Goal: Task Accomplishment & Management: Manage account settings

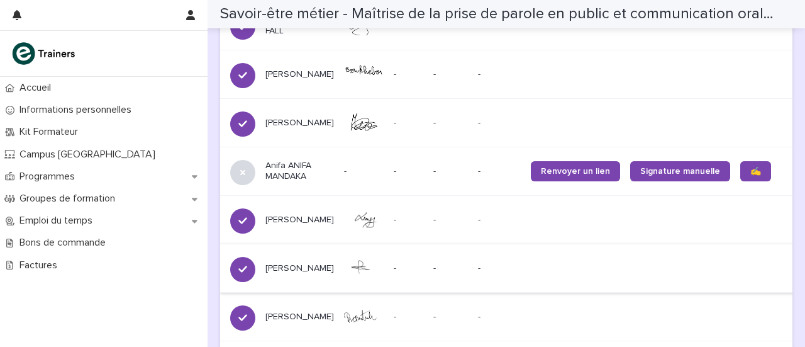
scroll to position [1250, 0]
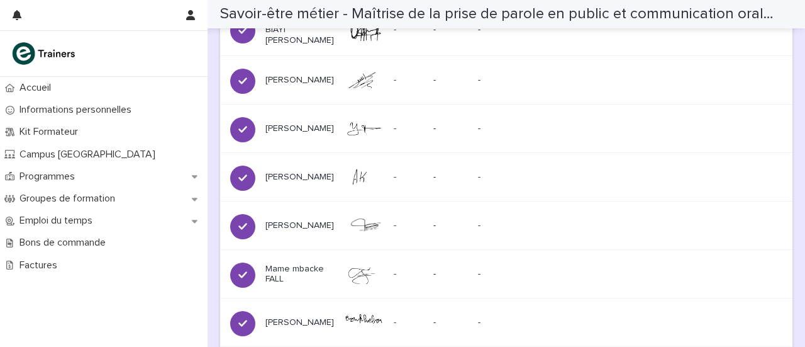
scroll to position [993, 0]
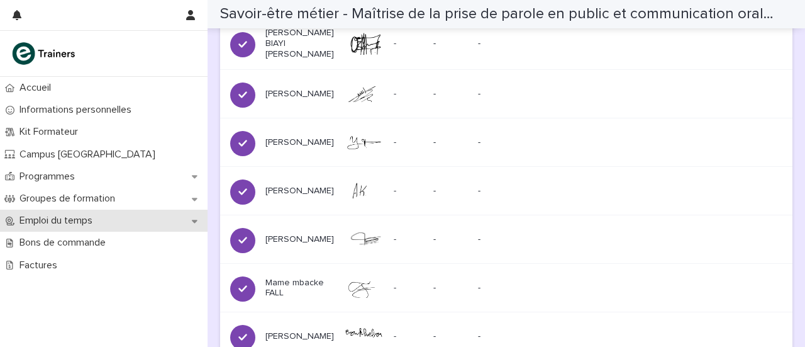
click at [83, 213] on div "Emploi du temps" at bounding box center [104, 220] width 208 height 22
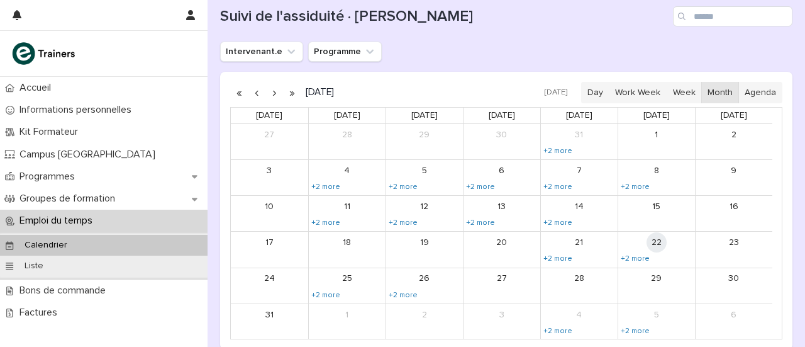
scroll to position [144, 0]
click at [272, 95] on button "button" at bounding box center [274, 93] width 18 height 20
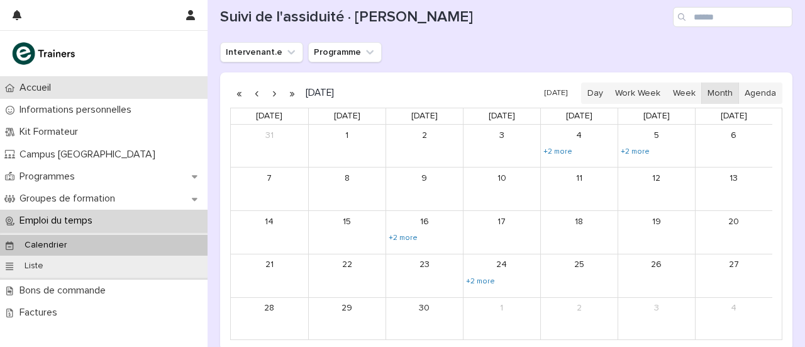
click at [71, 90] on div "Accueil" at bounding box center [104, 88] width 208 height 22
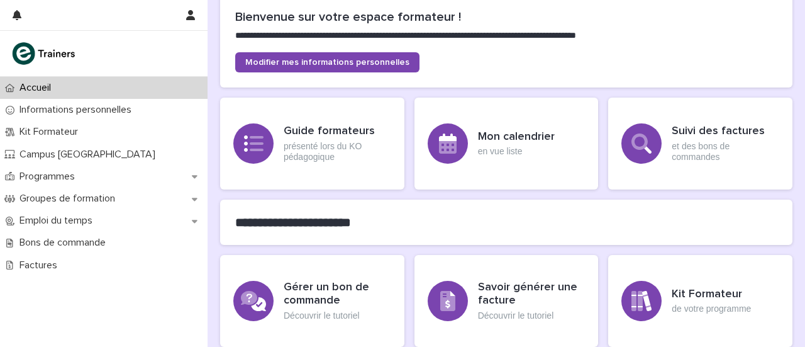
scroll to position [272, 0]
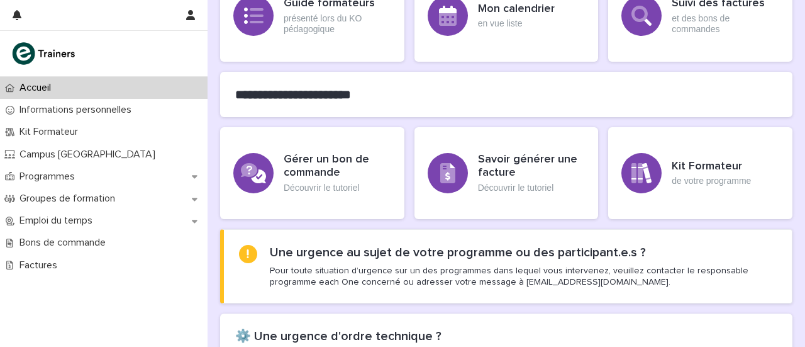
click at [75, 98] on div "Accueil" at bounding box center [104, 88] width 208 height 22
click at [83, 109] on p "Informations personnelles" at bounding box center [77, 110] width 127 height 12
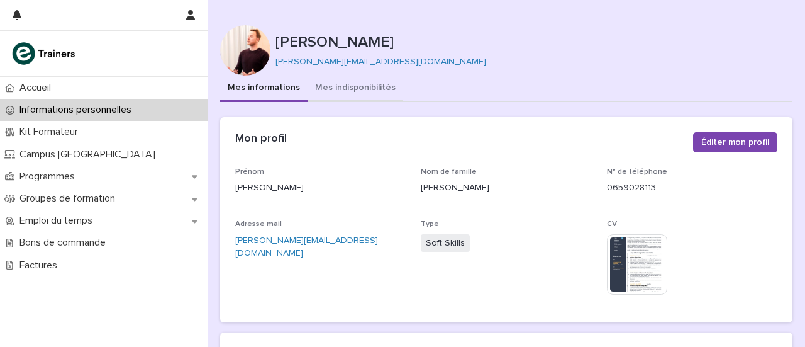
click at [343, 85] on button "Mes indisponibilités" at bounding box center [356, 88] width 96 height 26
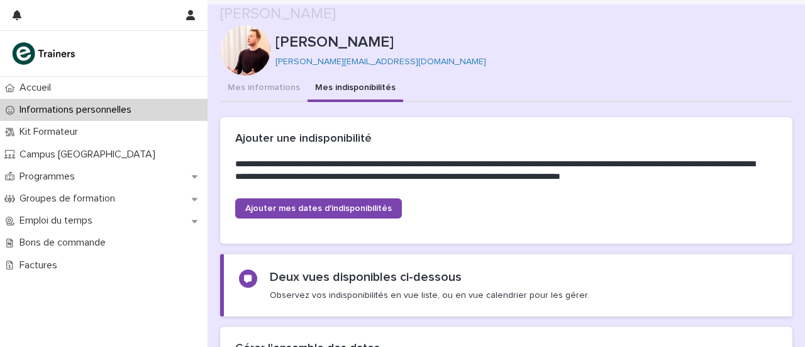
scroll to position [379, 0]
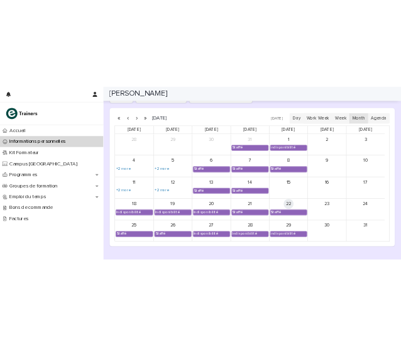
scroll to position [1062, 0]
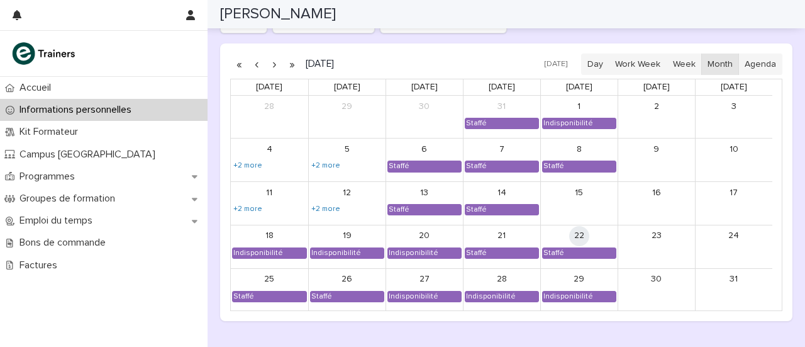
click at [272, 64] on button "button" at bounding box center [274, 64] width 18 height 20
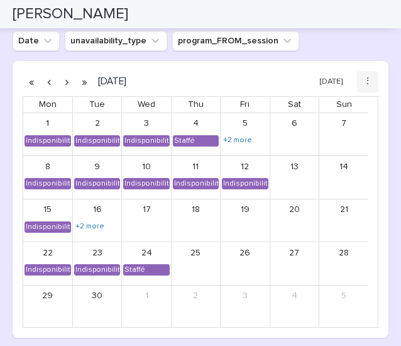
scroll to position [1254, 0]
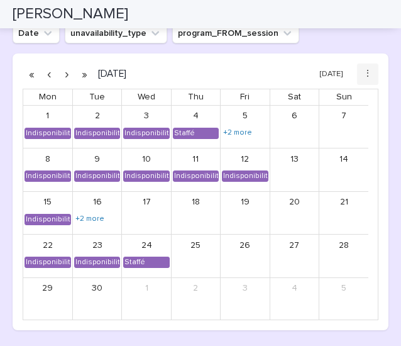
click at [125, 215] on div "17" at bounding box center [146, 213] width 48 height 43
click at [150, 218] on div "17" at bounding box center [146, 213] width 48 height 43
click at [96, 216] on link "+2 more" at bounding box center [89, 219] width 31 height 10
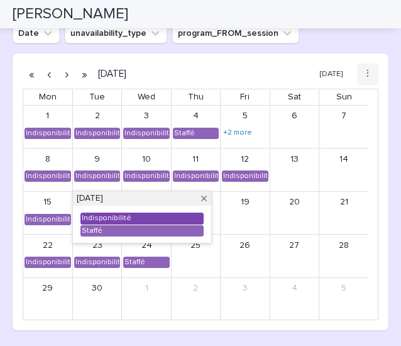
click at [127, 218] on div "Indisponibilité" at bounding box center [106, 218] width 51 height 10
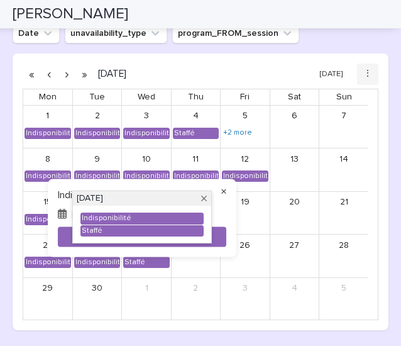
click at [222, 184] on button "×" at bounding box center [223, 191] width 15 height 15
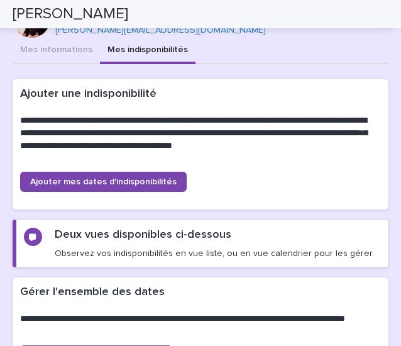
scroll to position [39, 0]
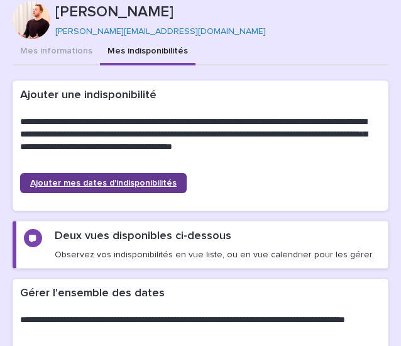
click at [134, 182] on span "Ajouter mes dates d'indisponibilités" at bounding box center [103, 183] width 147 height 9
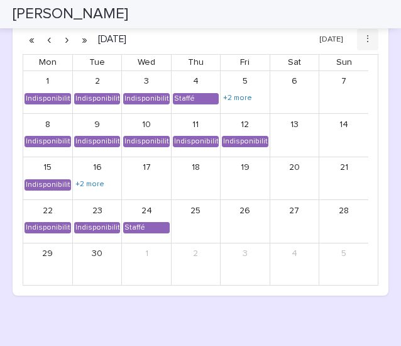
scroll to position [1281, 0]
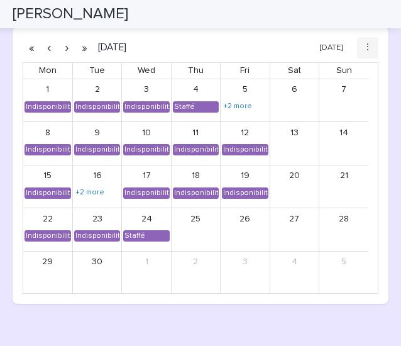
click at [65, 51] on button "button" at bounding box center [67, 48] width 18 height 20
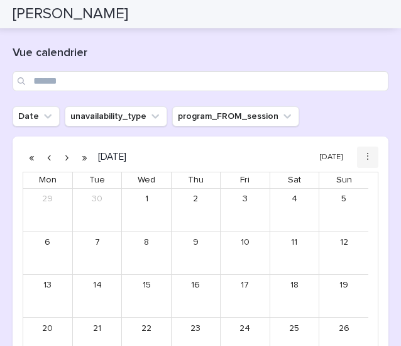
scroll to position [1172, 0]
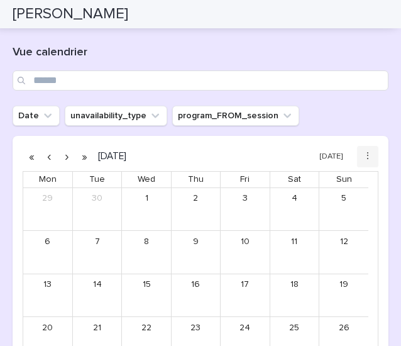
click at [46, 157] on button "button" at bounding box center [49, 157] width 18 height 20
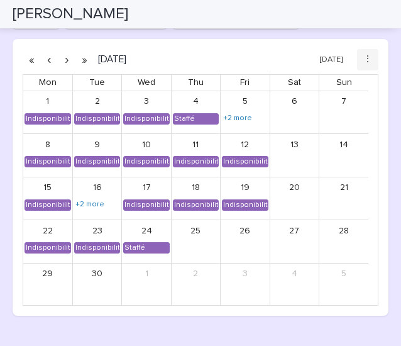
scroll to position [1267, 0]
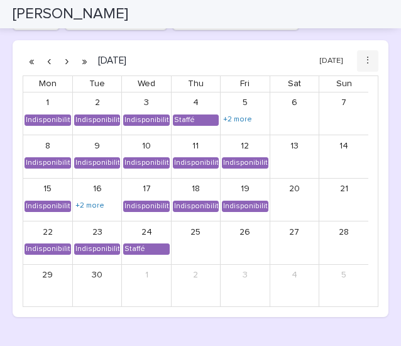
click at [67, 60] on button "button" at bounding box center [67, 61] width 18 height 20
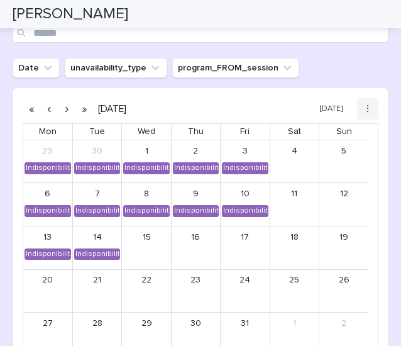
scroll to position [1086, 0]
